Goal: Task Accomplishment & Management: Manage account settings

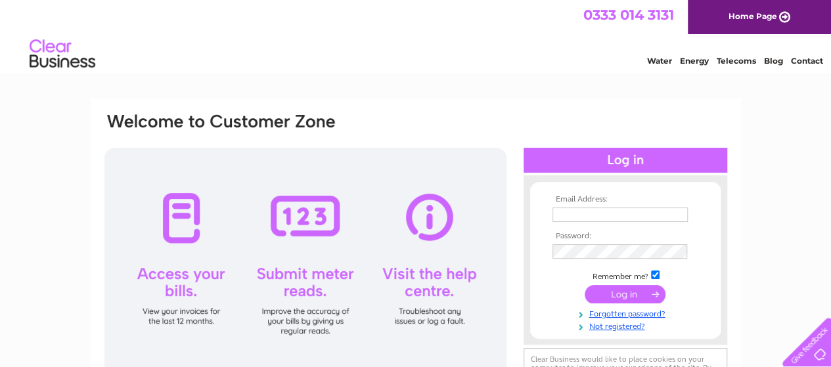
type input "nspanovic@exlog.com"
click at [615, 293] on input "submit" at bounding box center [625, 294] width 81 height 18
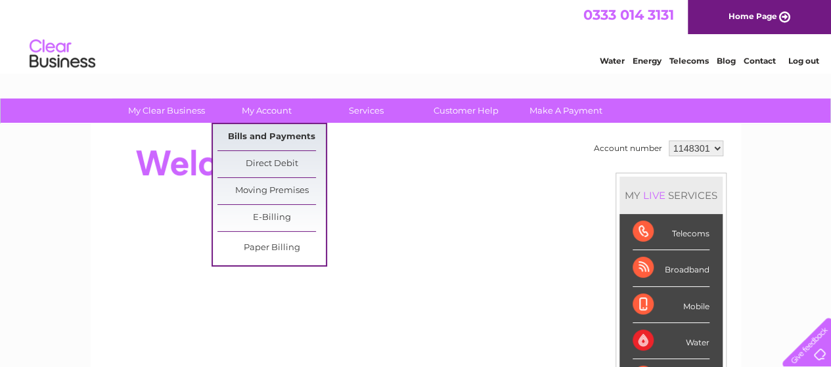
click at [267, 133] on link "Bills and Payments" at bounding box center [271, 137] width 108 height 26
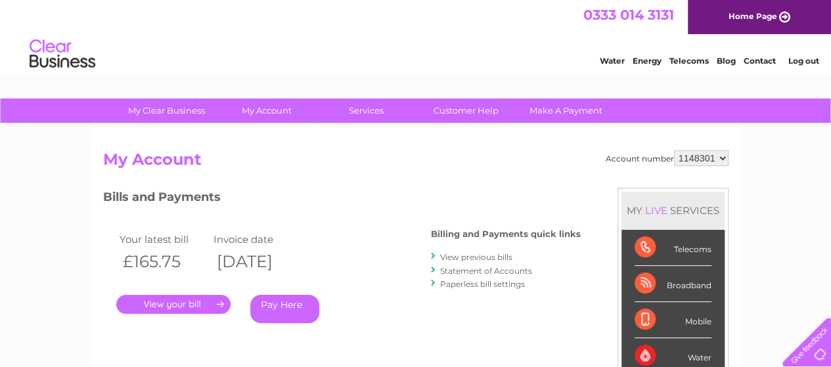
scroll to position [66, 0]
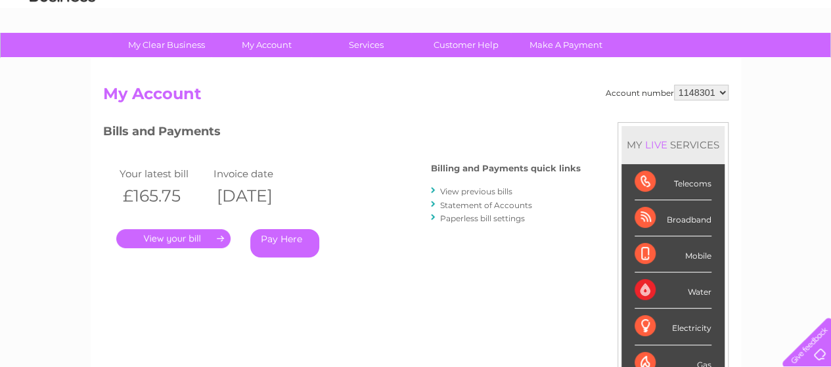
click at [191, 241] on link "." at bounding box center [173, 238] width 114 height 19
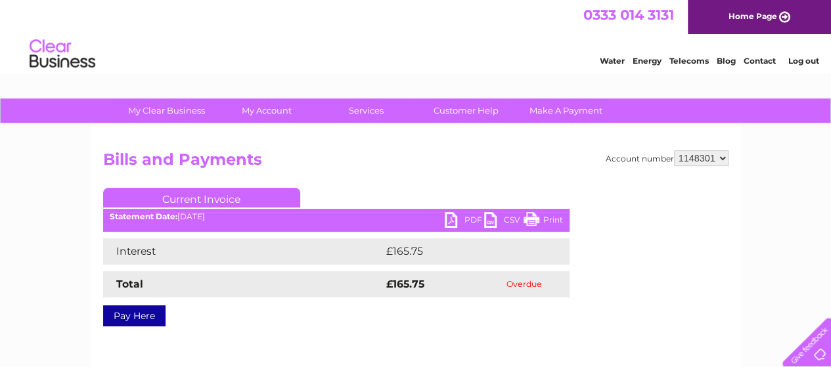
click at [469, 219] on link "PDF" at bounding box center [464, 221] width 39 height 19
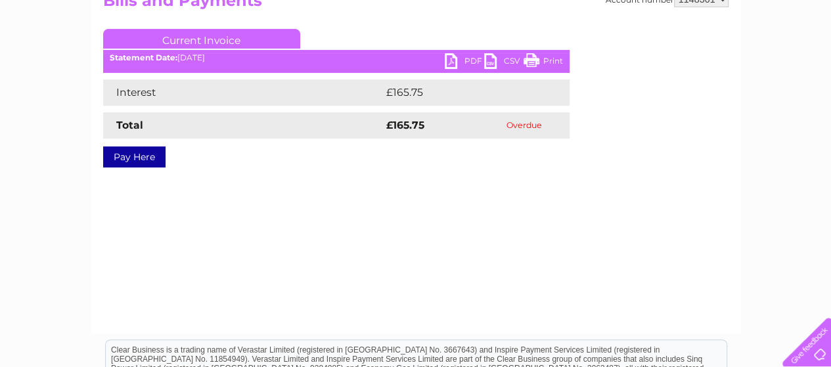
scroll to position [131, 0]
